Goal: Task Accomplishment & Management: Use online tool/utility

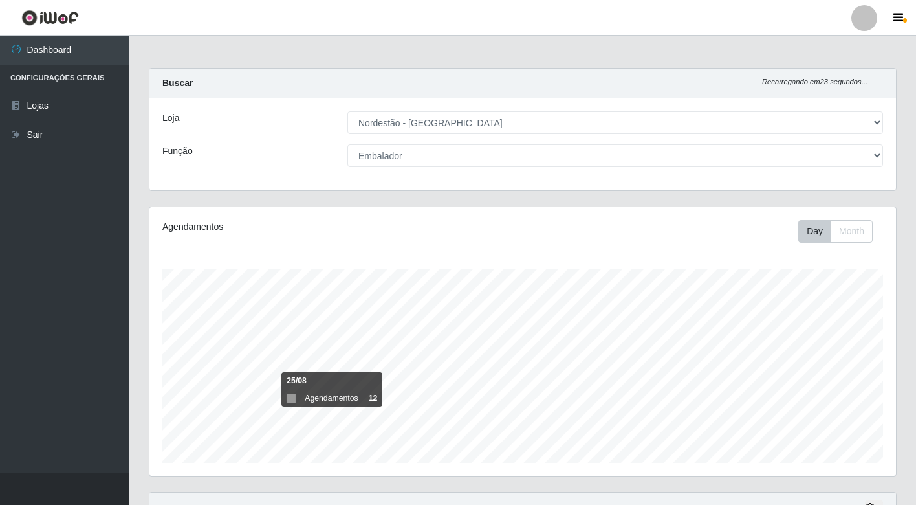
select select "454"
click at [347, 144] on select "[Selecione...] Balconista de Padaria Balconista de Padaria + Balconista de Pada…" at bounding box center [615, 155] width 536 height 23
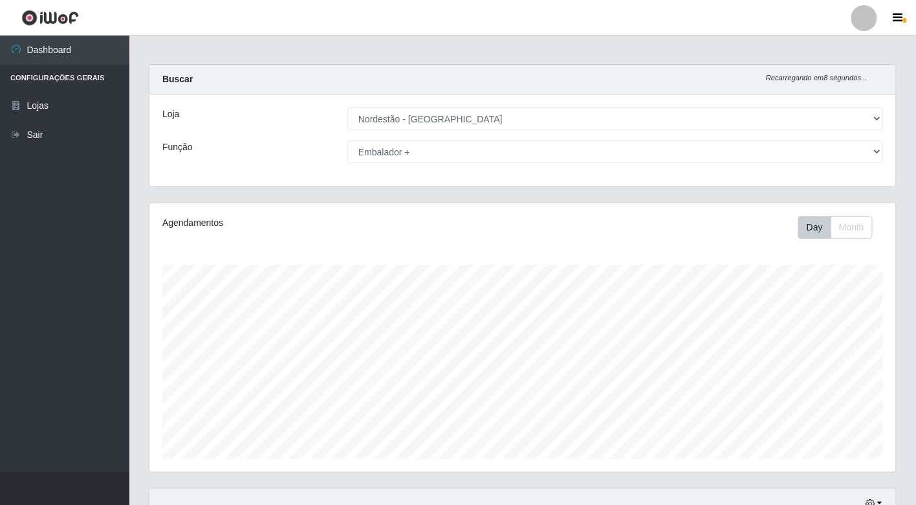
scroll to position [0, 0]
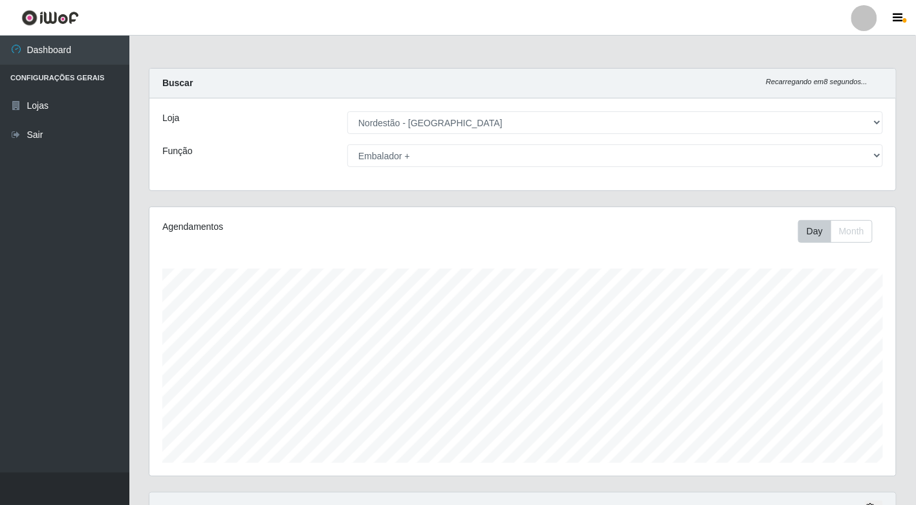
click at [777, 154] on select "[Selecione...] Balconista de Padaria Balconista de Padaria + Balconista de Pada…" at bounding box center [615, 155] width 536 height 23
click at [347, 144] on select "[Selecione...] Balconista de Padaria Balconista de Padaria + Balconista de Pada…" at bounding box center [615, 155] width 536 height 23
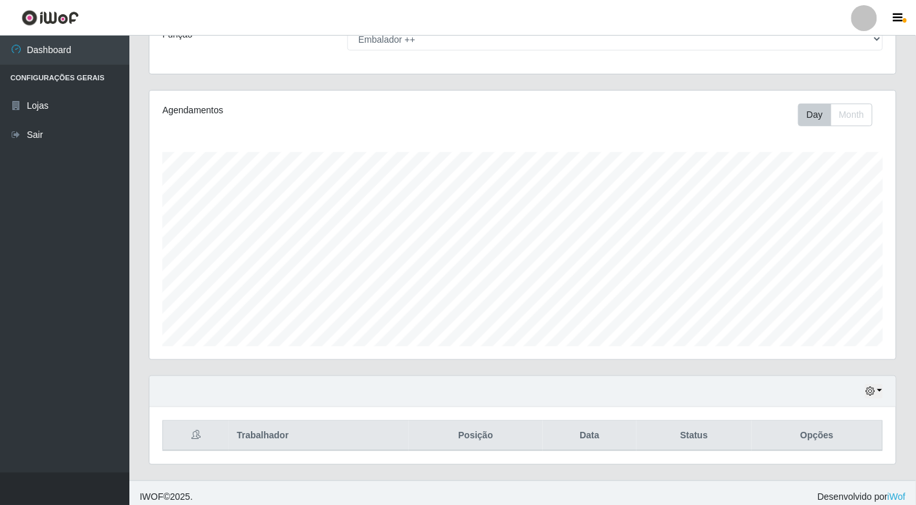
scroll to position [124, 0]
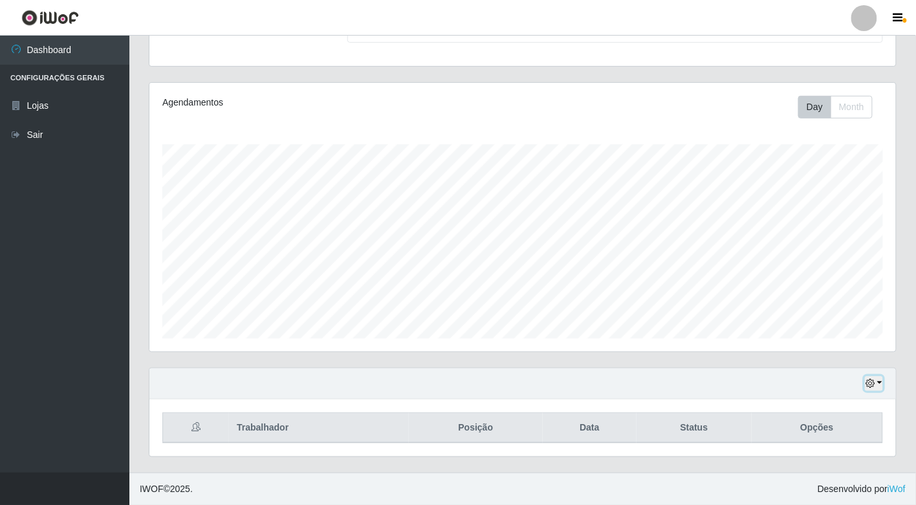
click at [874, 385] on icon "button" at bounding box center [870, 383] width 9 height 9
click at [824, 282] on button "1 dia" at bounding box center [831, 280] width 102 height 27
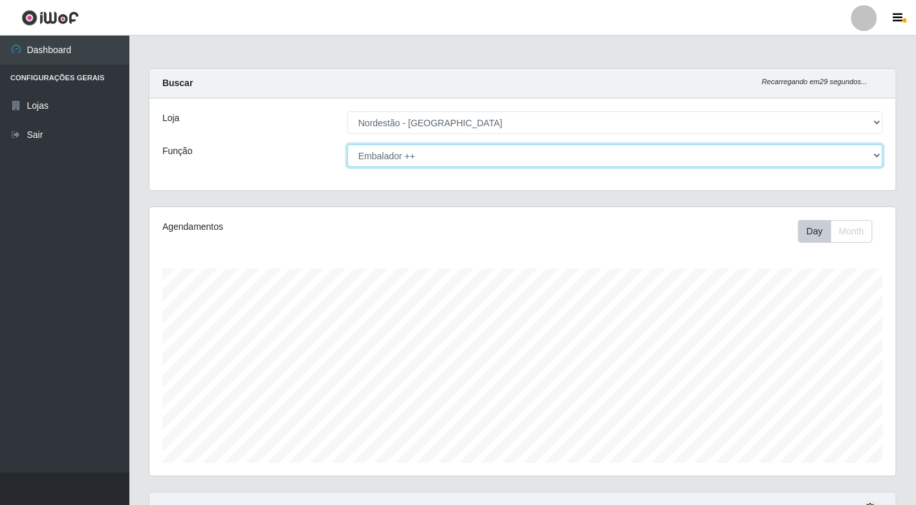
click at [827, 153] on select "[Selecione...] Balconista de Padaria Balconista de Padaria + Balconista de Pada…" at bounding box center [615, 155] width 536 height 23
click at [347, 144] on select "[Selecione...] Balconista de Padaria Balconista de Padaria + Balconista de Pada…" at bounding box center [615, 155] width 536 height 23
click at [525, 160] on select "[Selecione...] Balconista de Padaria Balconista de Padaria + Balconista de Pada…" at bounding box center [615, 155] width 536 height 23
click at [347, 144] on select "[Selecione...] Balconista de Padaria Balconista de Padaria + Balconista de Pada…" at bounding box center [615, 155] width 536 height 23
click at [497, 156] on select "[Selecione...] Balconista de Padaria Balconista de Padaria + Balconista de Pada…" at bounding box center [615, 155] width 536 height 23
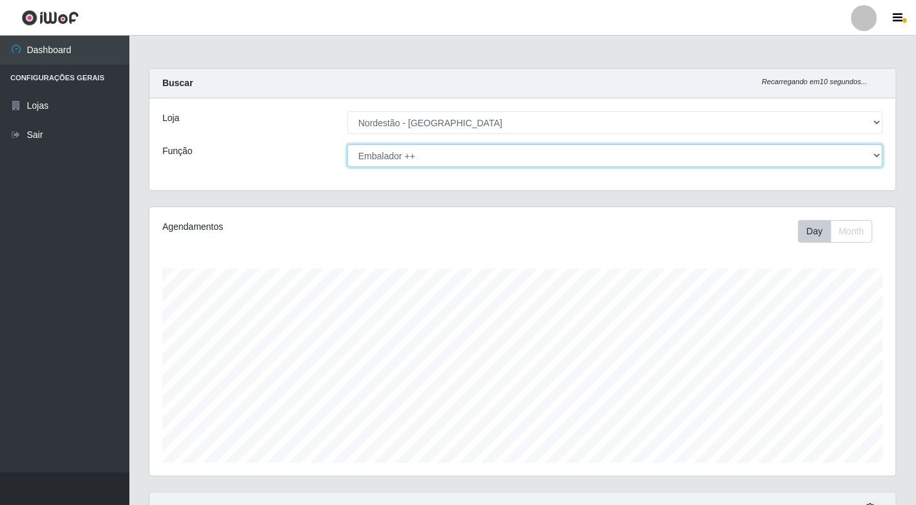
click at [470, 160] on select "[Selecione...] Balconista de Padaria Balconista de Padaria + Balconista de Pada…" at bounding box center [615, 155] width 536 height 23
select select "1"
click at [347, 144] on select "[Selecione...] Balconista de Padaria Balconista de Padaria + Balconista de Pada…" at bounding box center [615, 155] width 536 height 23
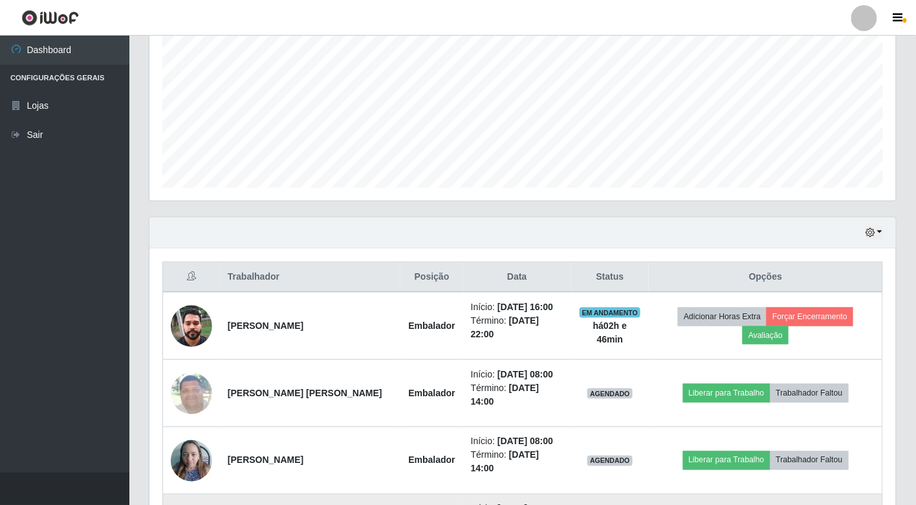
scroll to position [461, 0]
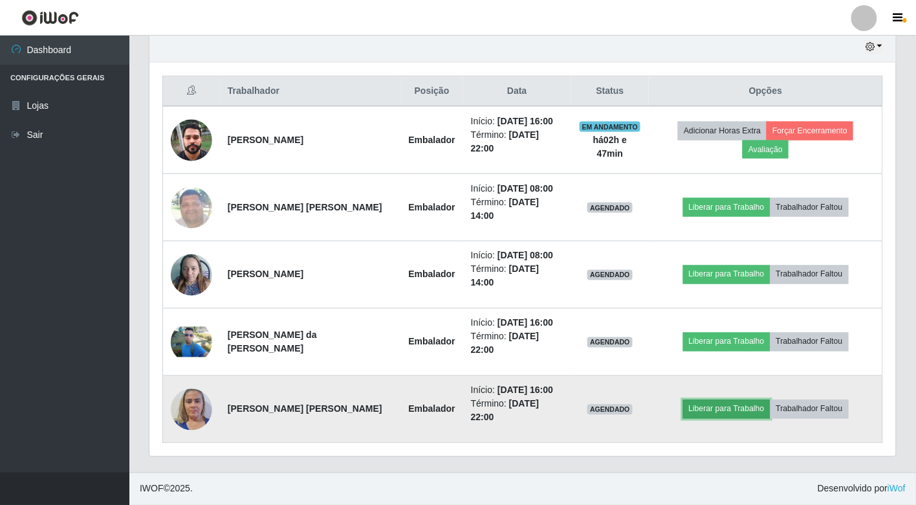
click at [725, 410] on button "Liberar para Trabalho" at bounding box center [726, 409] width 87 height 18
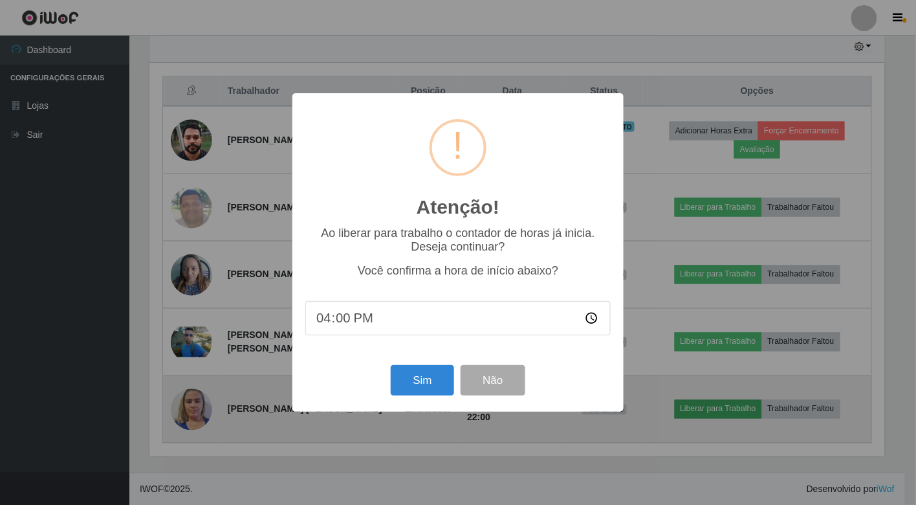
scroll to position [268, 739]
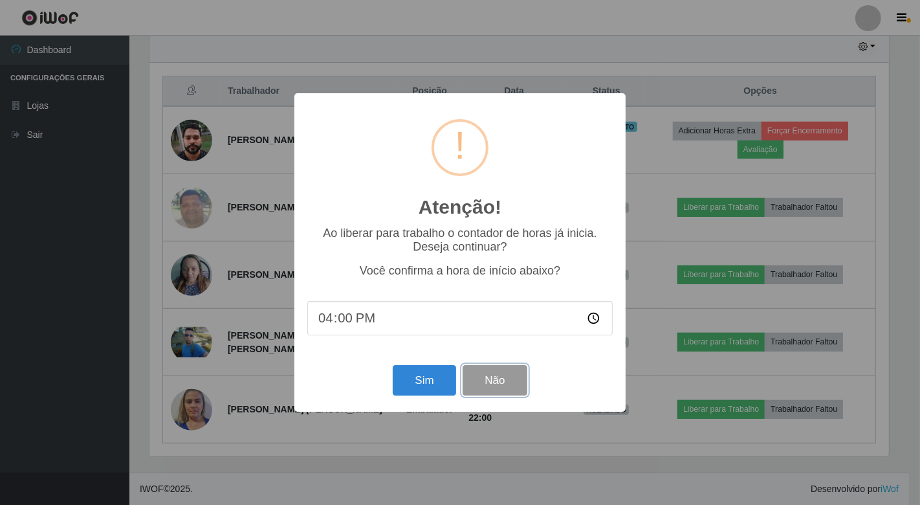
click at [509, 383] on button "Não" at bounding box center [495, 380] width 64 height 30
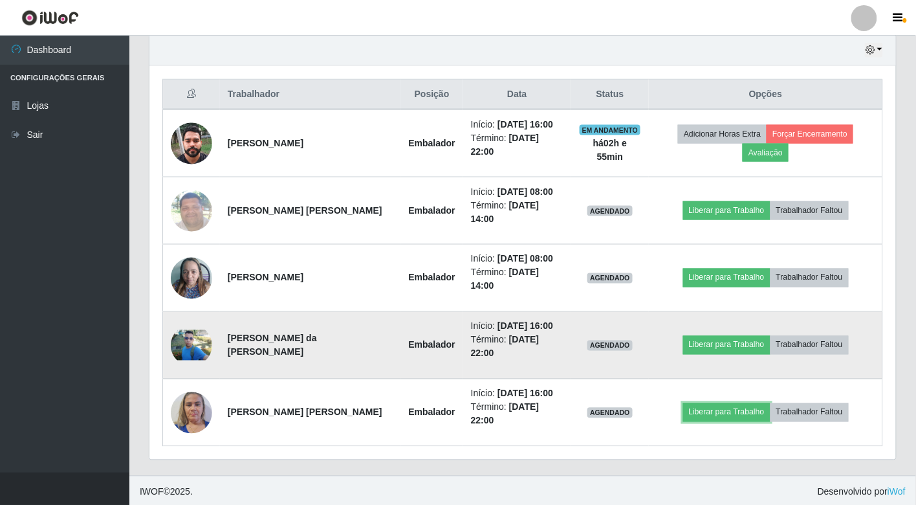
scroll to position [461, 0]
